Goal: Navigation & Orientation: Find specific page/section

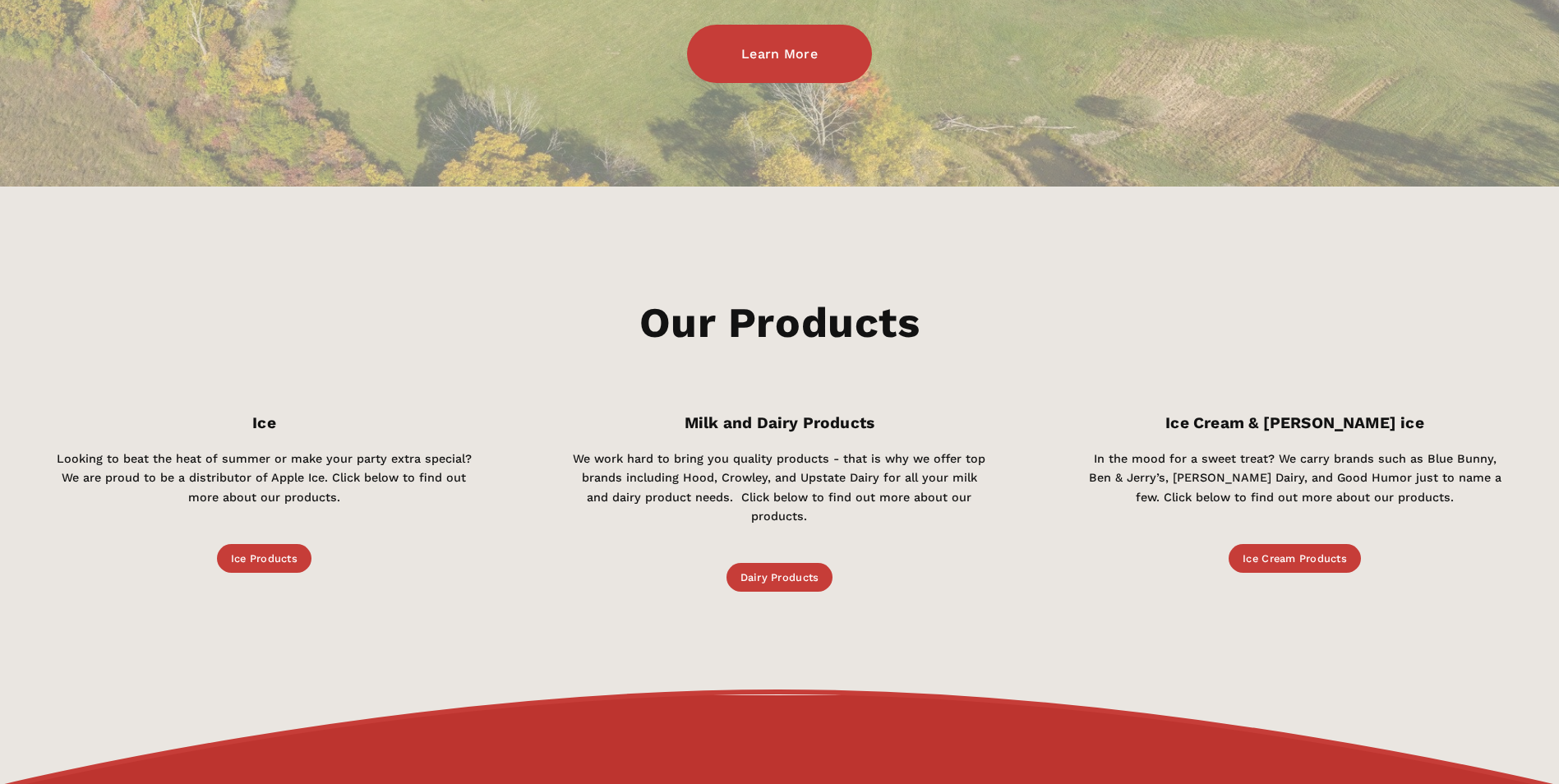
scroll to position [658, 0]
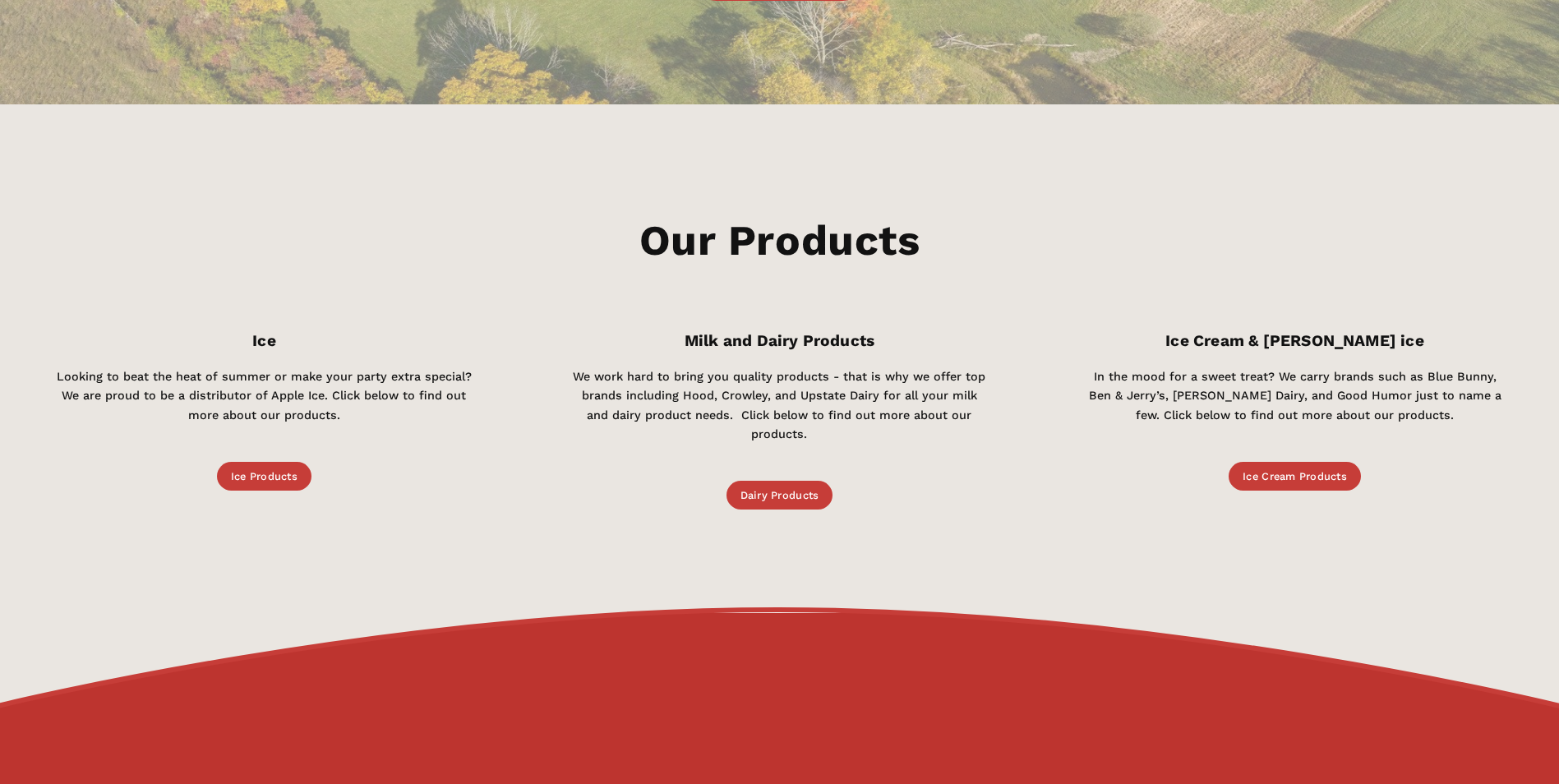
click at [1304, 477] on link "Ice Cream Products" at bounding box center [1295, 476] width 133 height 29
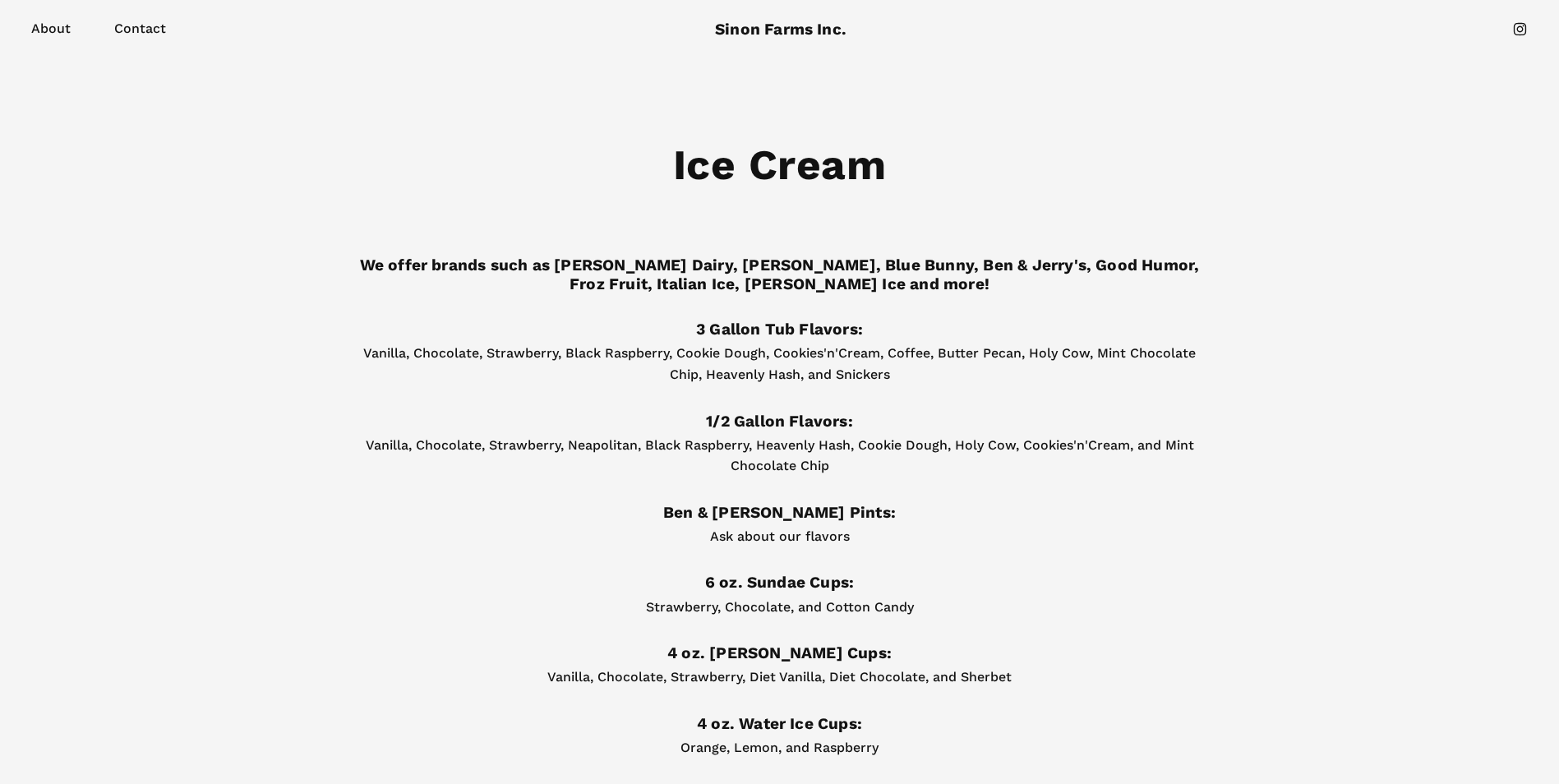
click at [40, 23] on link "About" at bounding box center [51, 29] width 40 height 24
